Goal: Communication & Community: Participate in discussion

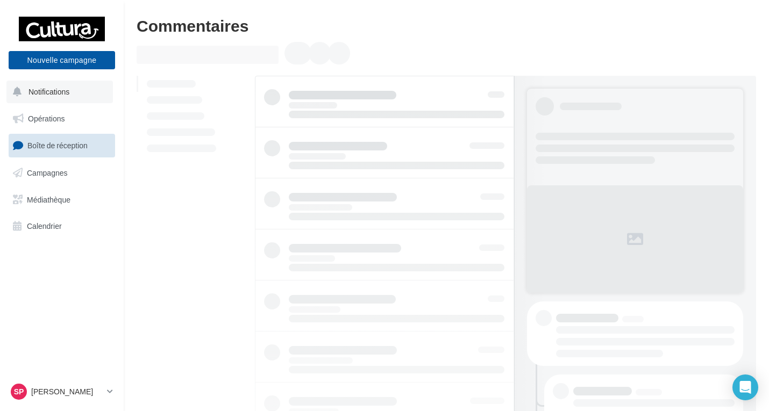
click at [58, 87] on span "Notifications" at bounding box center [48, 91] width 41 height 9
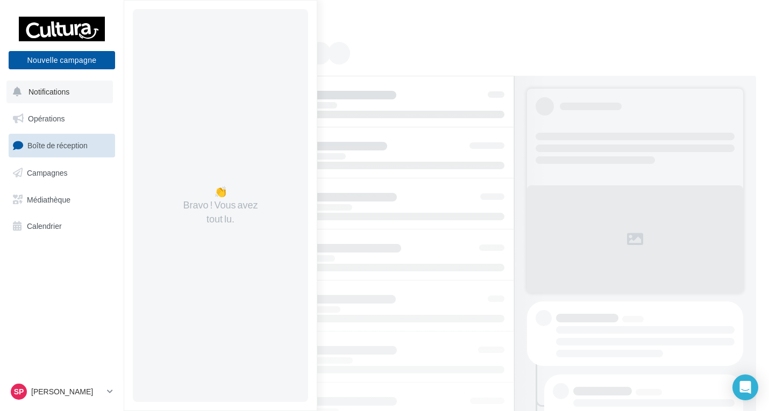
click at [47, 87] on span "Notifications" at bounding box center [48, 91] width 41 height 9
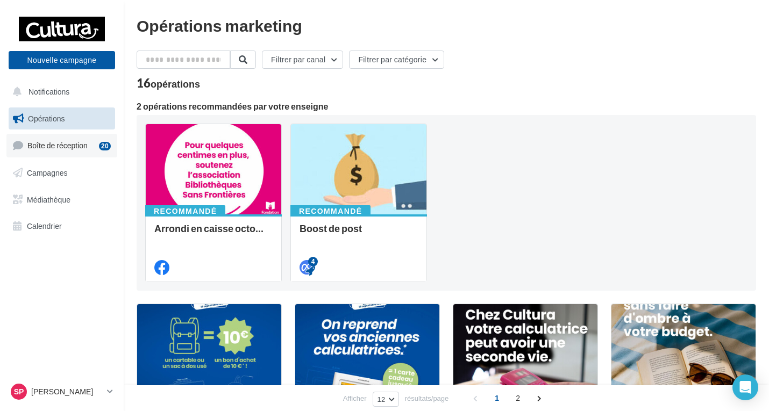
click at [47, 145] on span "Boîte de réception" at bounding box center [57, 145] width 60 height 9
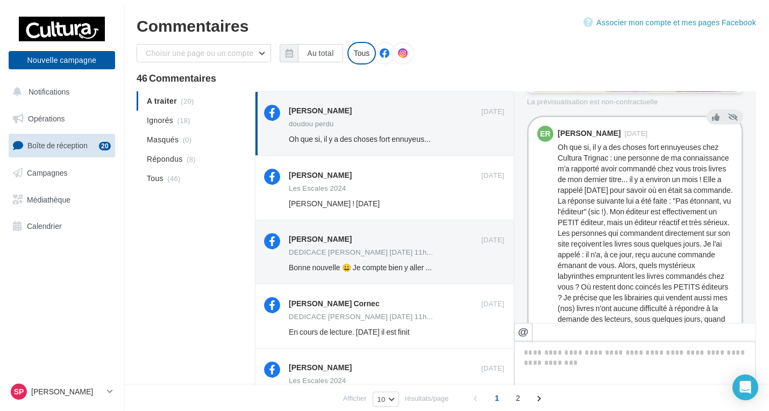
scroll to position [430, 0]
